Goal: Information Seeking & Learning: Understand process/instructions

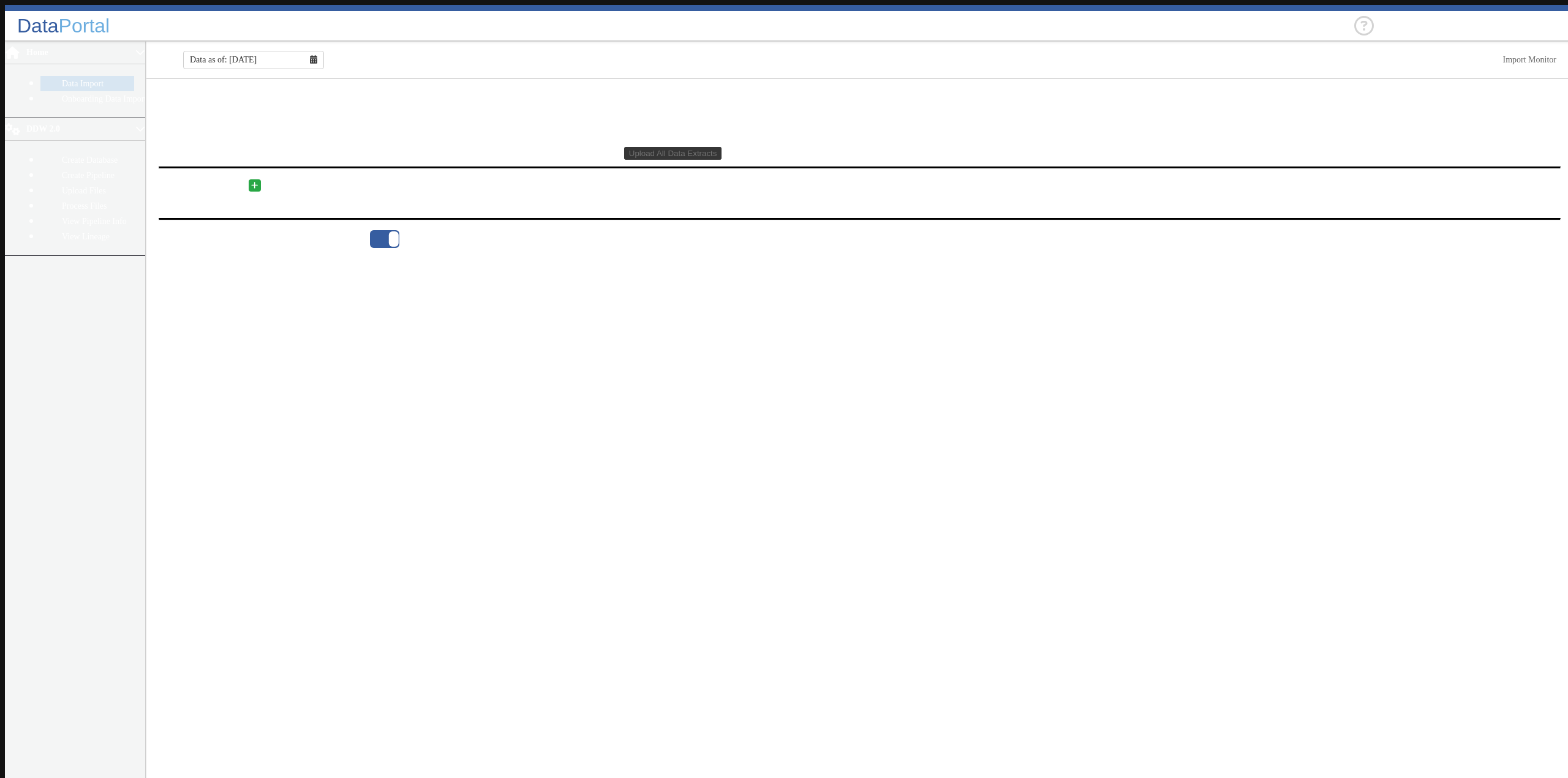
click at [262, 383] on main "Data Extracts Domain Format Name Codes Filename Status Upload All Data Extracts…" at bounding box center [859, 431] width 1426 height 705
click at [41, 153] on link "Create Database" at bounding box center [87, 160] width 94 height 15
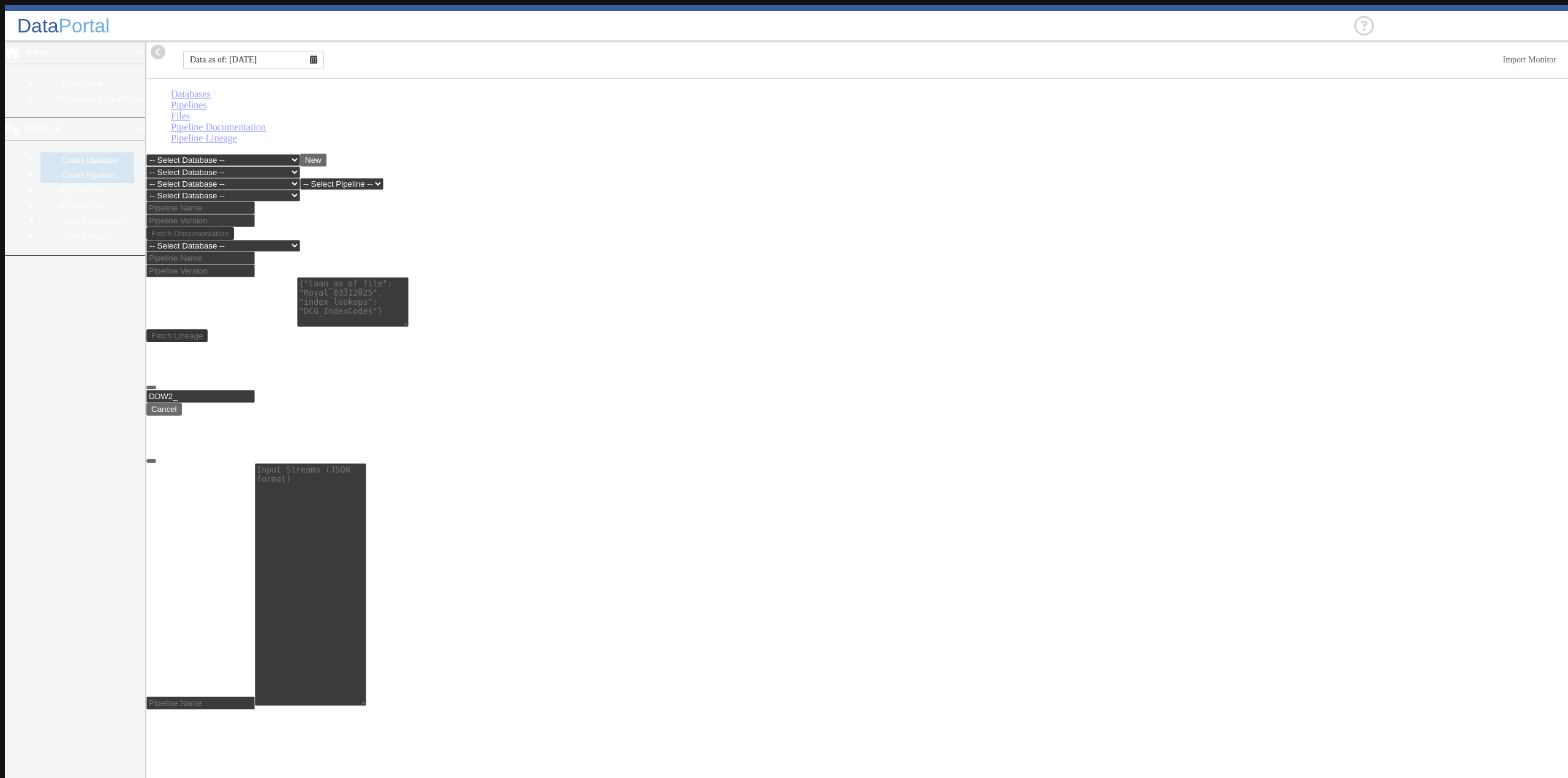
click at [43, 168] on link "Create Pipeline" at bounding box center [87, 175] width 94 height 15
click at [52, 183] on link "Upload Files" at bounding box center [87, 191] width 94 height 15
click at [300, 178] on select "-- Select Database -- DDW2_DENIS2_API_DEV DDW2_DENIS3_API_DEV DDW2_DENIS4_API_D…" at bounding box center [223, 184] width 153 height 12
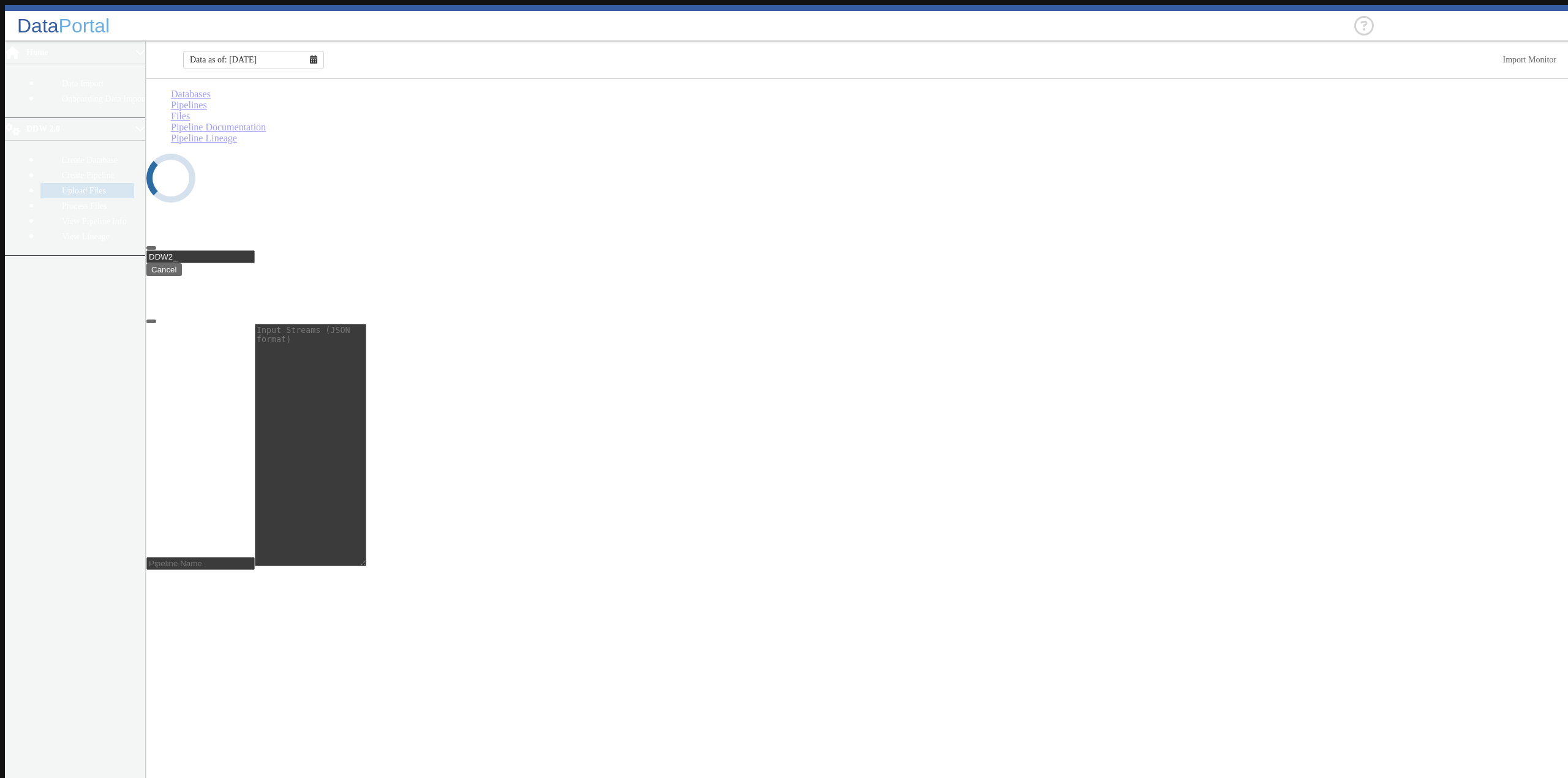
select select "7: Object"
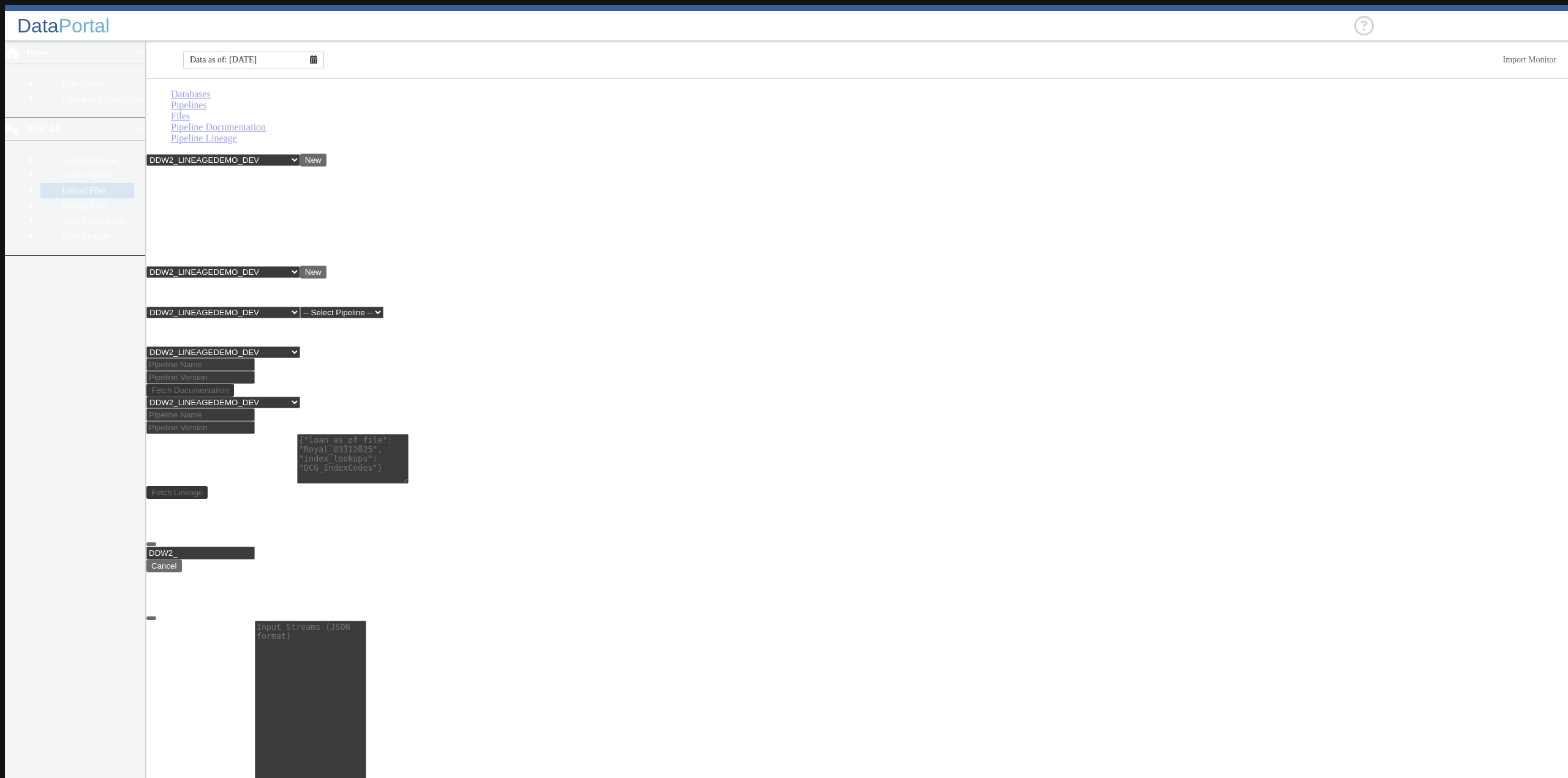
click at [383, 307] on select "-- Select Pipeline -- lineagedemo" at bounding box center [341, 312] width 83 height 12
select select "1: Object"
click at [337, 307] on select "-- Select Pipeline -- lineagedemo" at bounding box center [341, 312] width 83 height 12
click at [410, 307] on button "New" at bounding box center [396, 313] width 26 height 13
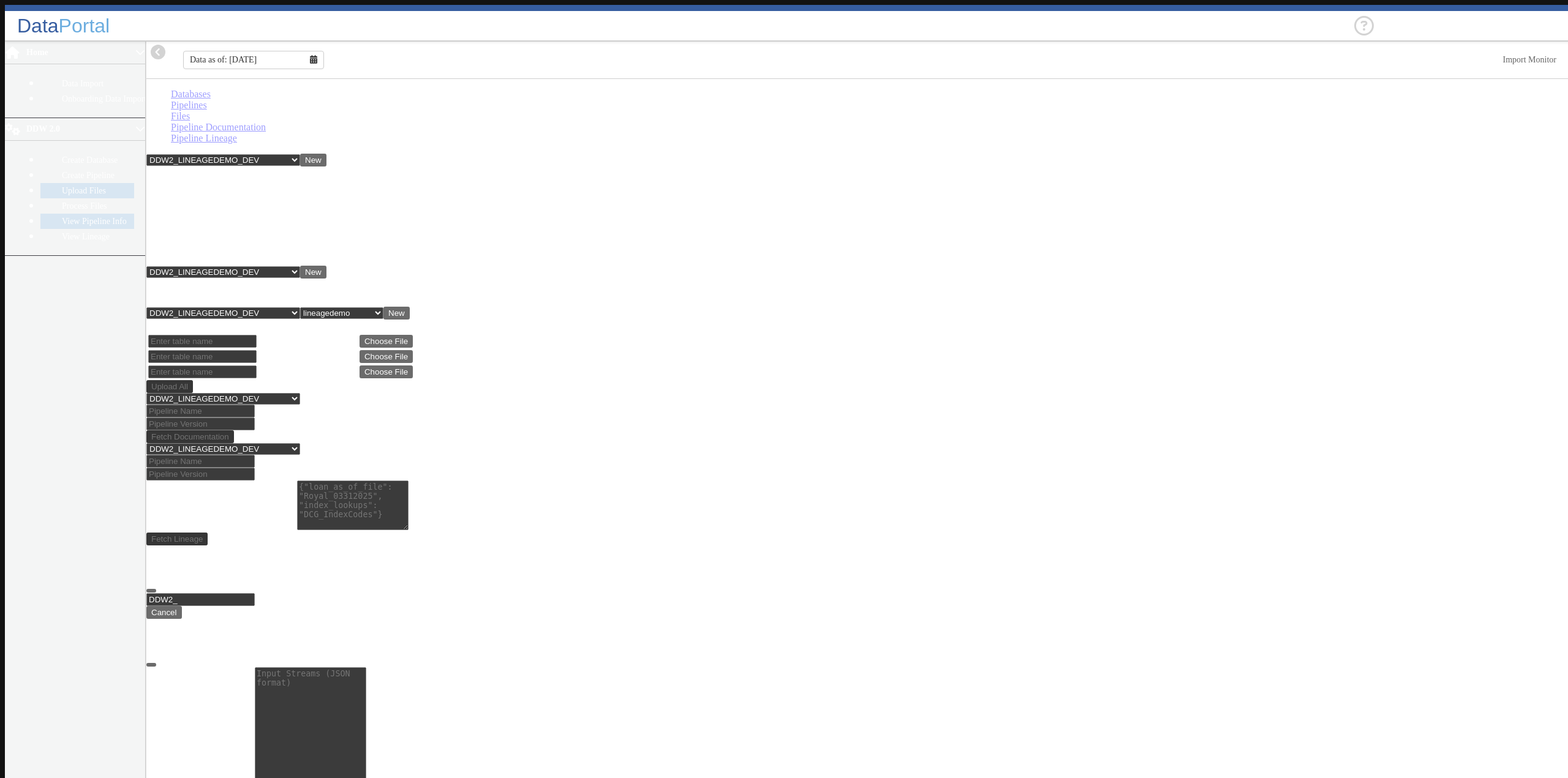
click at [89, 214] on link "View Pipeline Info" at bounding box center [87, 221] width 94 height 15
click at [300, 393] on select "-- Select Database -- DDW2_DENIS2_API_DEV DDW2_DENIS3_API_DEV DDW2_DENIS4_API_D…" at bounding box center [223, 398] width 153 height 12
click at [149, 393] on select "-- Select Database -- DDW2_DENIS2_API_DEV DDW2_DENIS3_API_DEV DDW2_DENIS4_API_D…" at bounding box center [223, 398] width 153 height 12
click at [207, 107] on link "Pipelines" at bounding box center [189, 105] width 36 height 10
click at [184, 293] on td "lineagedemo" at bounding box center [173, 299] width 52 height 12
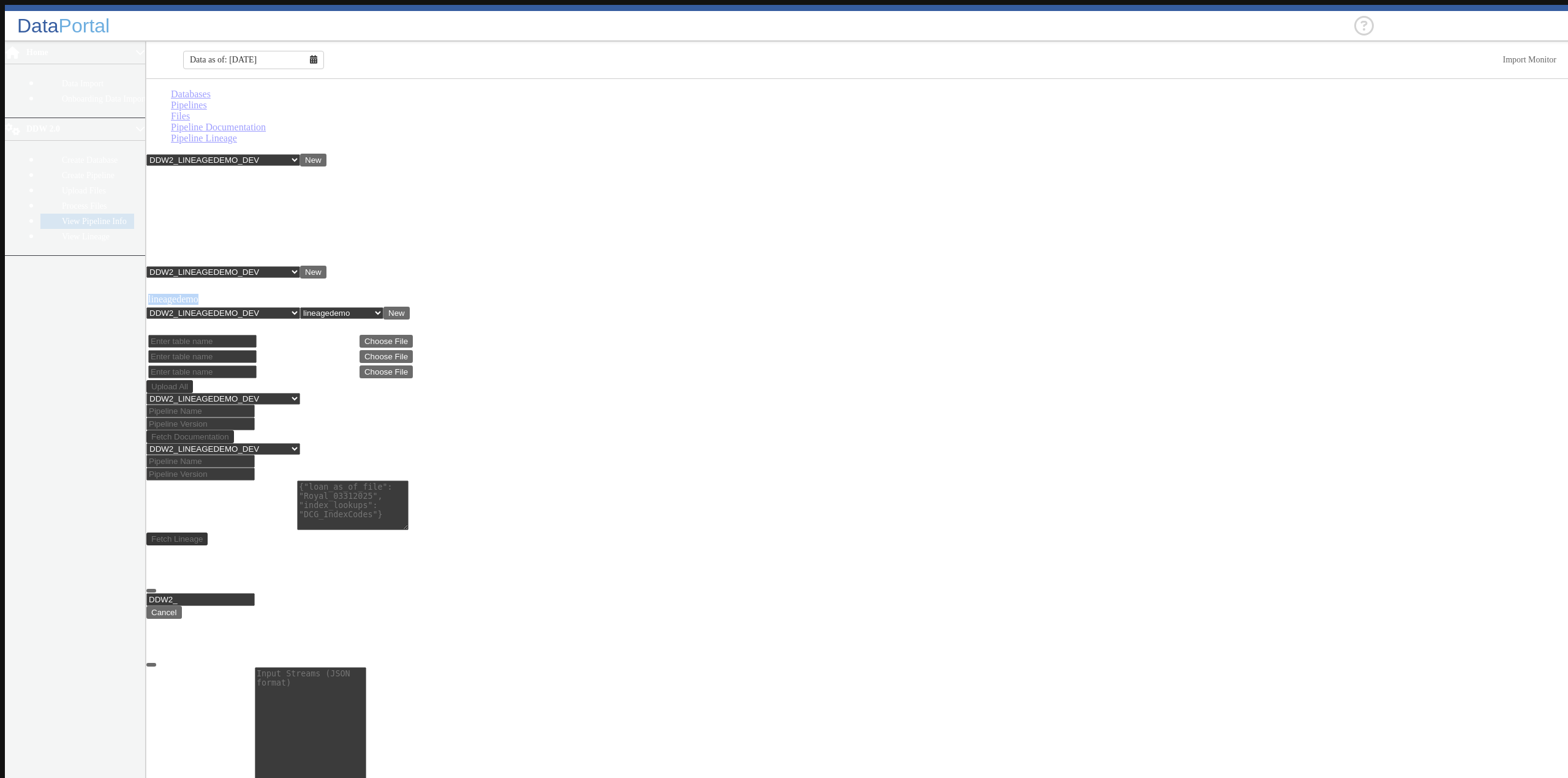
click at [184, 293] on td "lineagedemo" at bounding box center [173, 299] width 52 height 12
copy td "lineagedemo"
click at [190, 111] on link "Files" at bounding box center [180, 116] width 19 height 10
click at [266, 122] on link "Pipeline Documentation" at bounding box center [218, 127] width 95 height 10
click at [241, 404] on input at bounding box center [201, 411] width 109 height 13
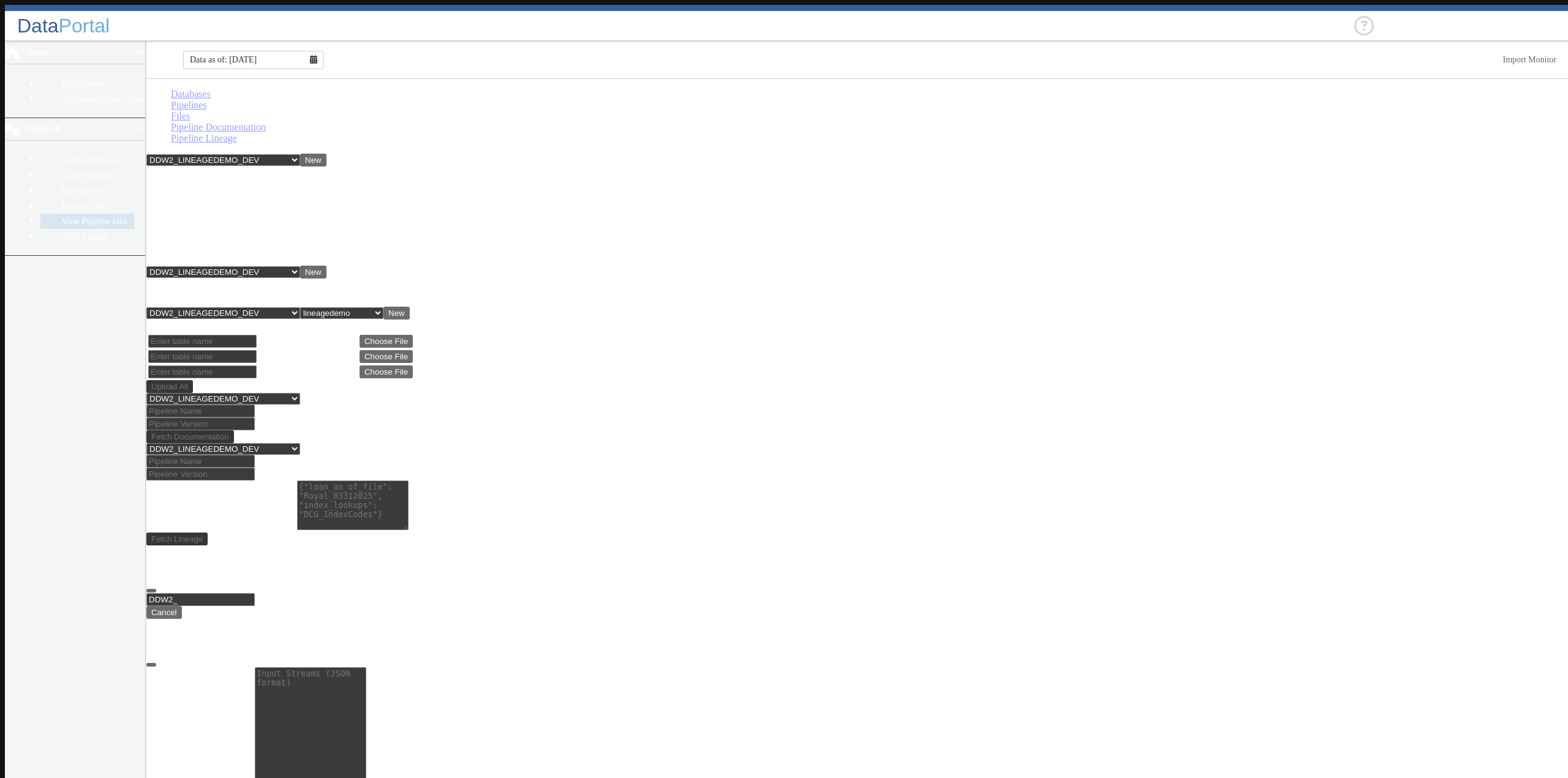
paste input "lineagedemo"
type input "lineagedemo"
click at [255, 418] on input at bounding box center [201, 424] width 109 height 13
type input "1"
click at [541, 341] on main "Databases Pipelines Files Pipeline Documentation Pipeline Lineage -- Select Dat…" at bounding box center [859, 431] width 1426 height 705
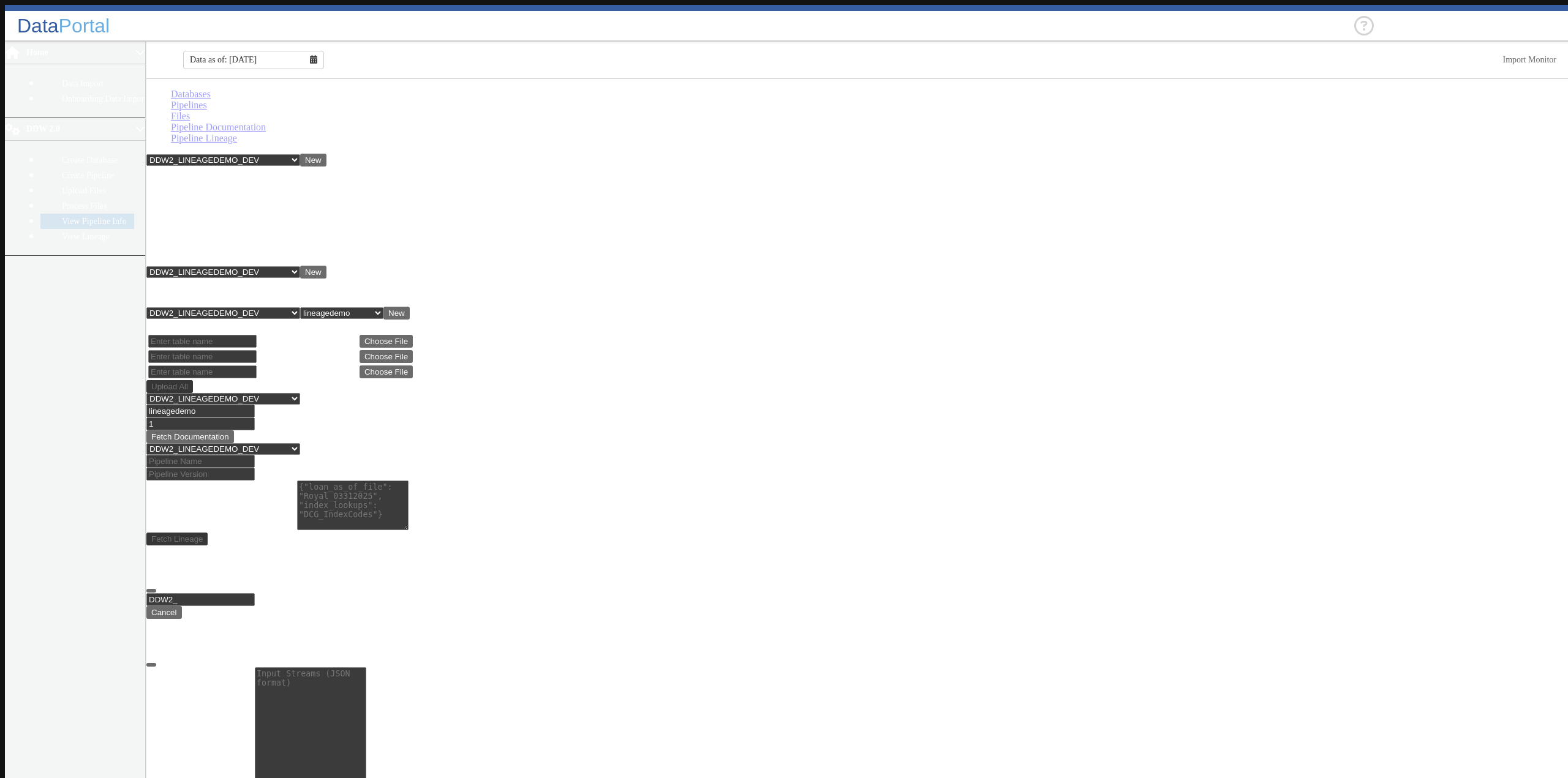
click at [234, 431] on button "Fetch Documentation" at bounding box center [190, 437] width 87 height 13
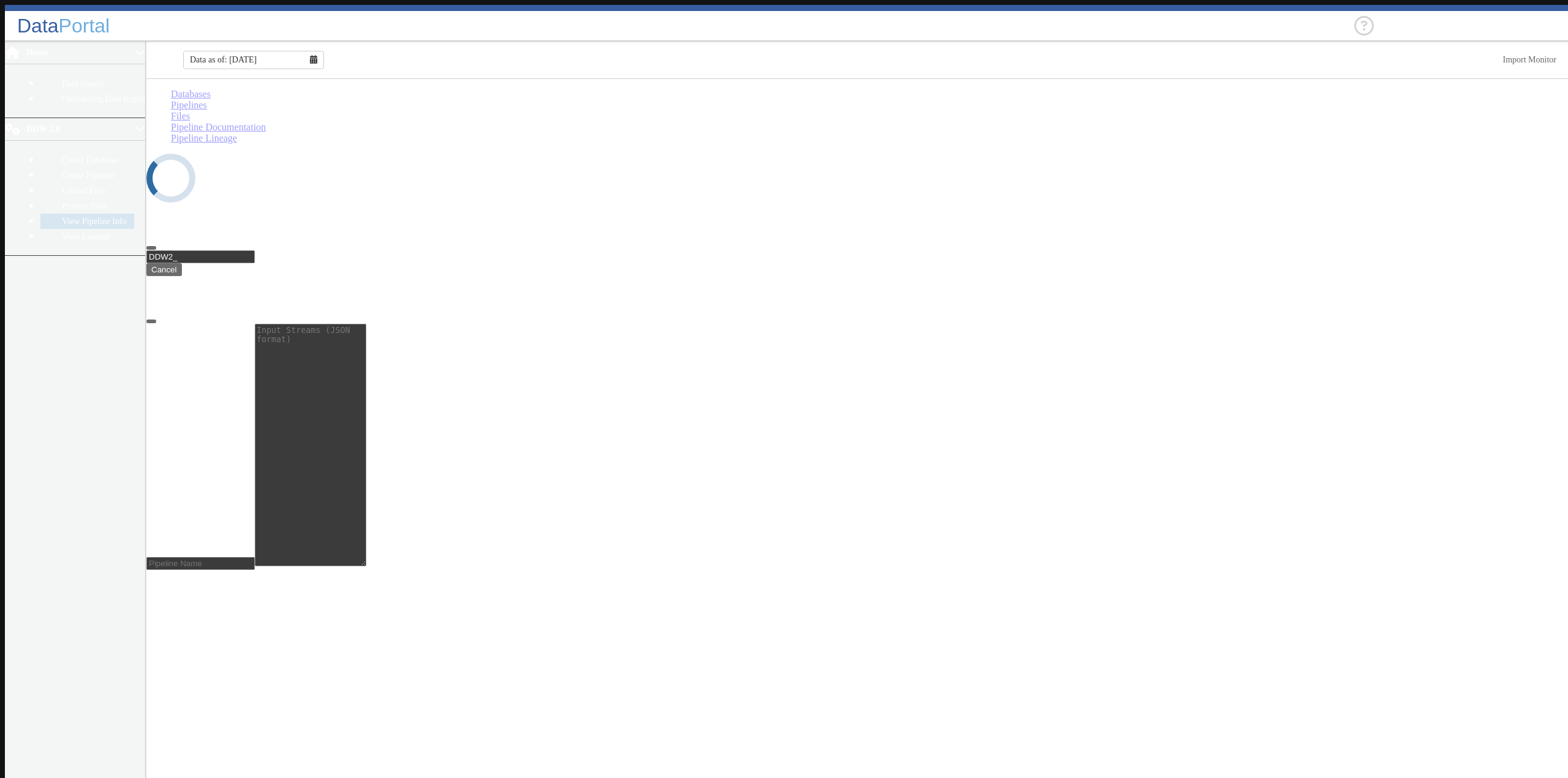
select select "7: Object"
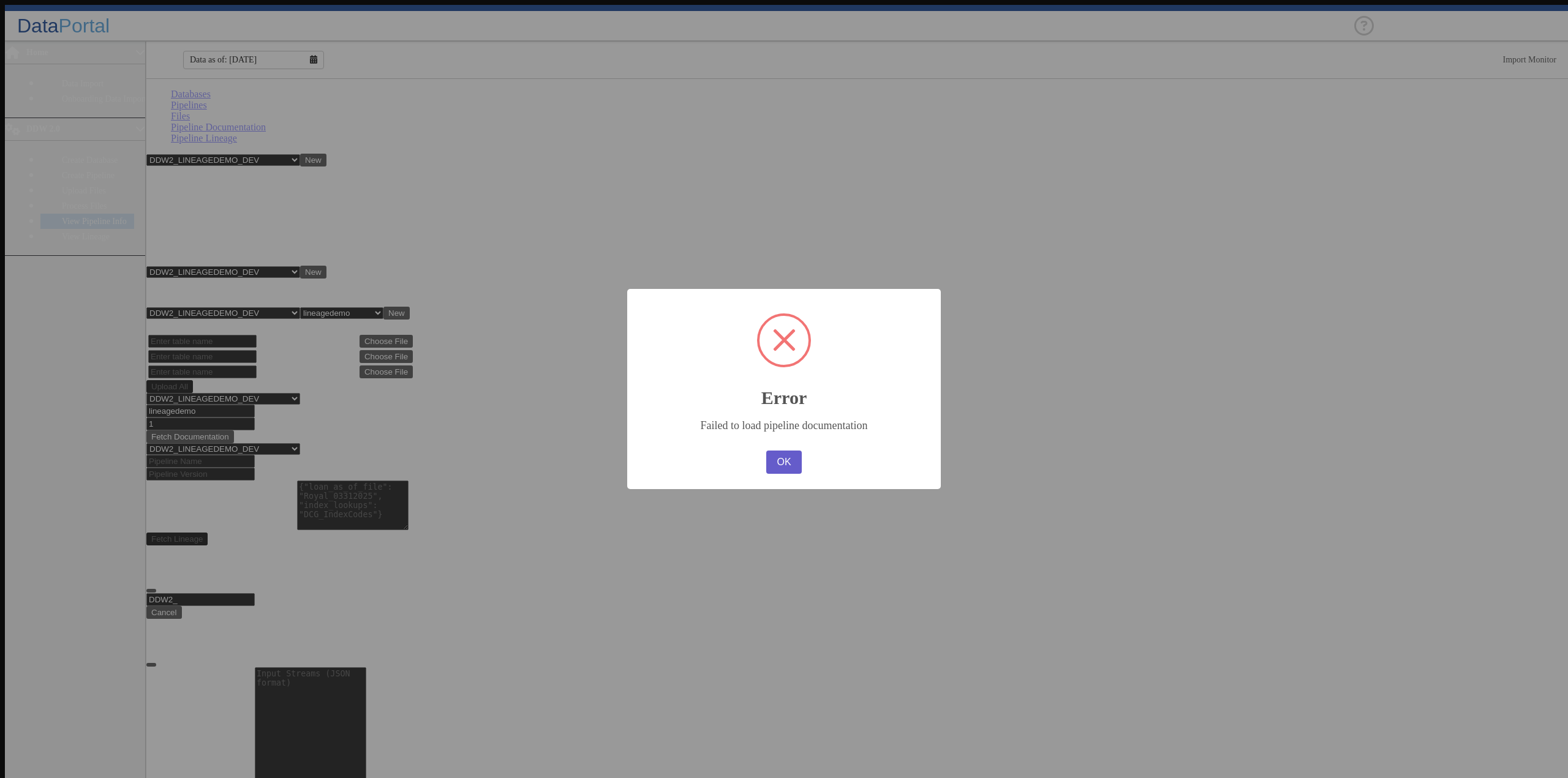
click at [791, 466] on button "OK" at bounding box center [784, 462] width 36 height 23
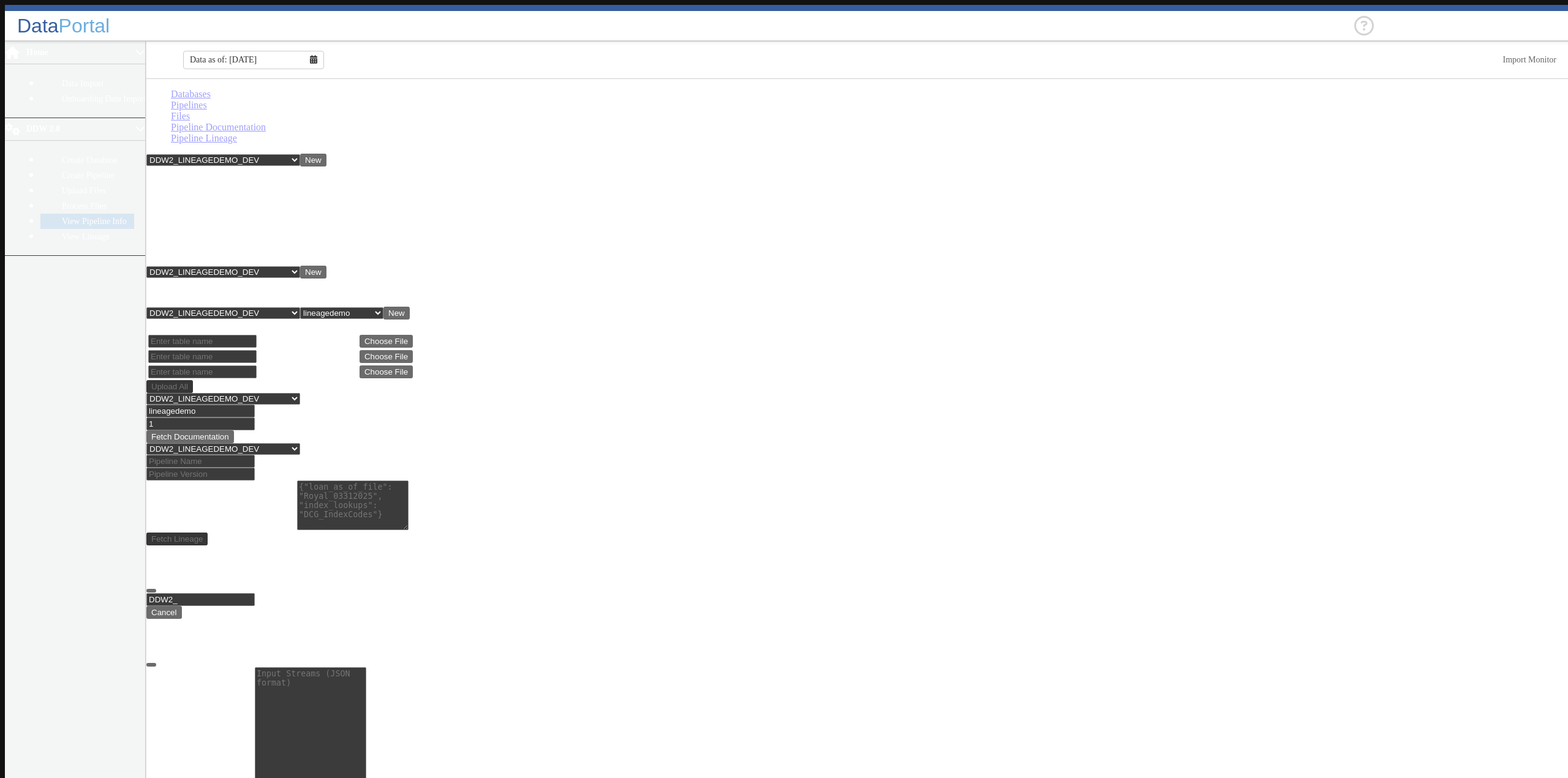
click at [171, 98] on link "Databases" at bounding box center [191, 94] width 40 height 10
click at [207, 103] on link "Pipelines" at bounding box center [189, 105] width 36 height 10
click at [300, 266] on select "-- Select Database -- DDW2_DENIS2_API_DEV DDW2_DENIS3_API_DEV DDW2_DENIS4_API_D…" at bounding box center [223, 272] width 153 height 12
click at [149, 266] on select "-- Select Database -- DDW2_DENIS2_API_DEV DDW2_DENIS3_API_DEV DDW2_DENIS4_API_D…" at bounding box center [223, 272] width 153 height 12
click at [190, 111] on link "Files" at bounding box center [180, 116] width 19 height 10
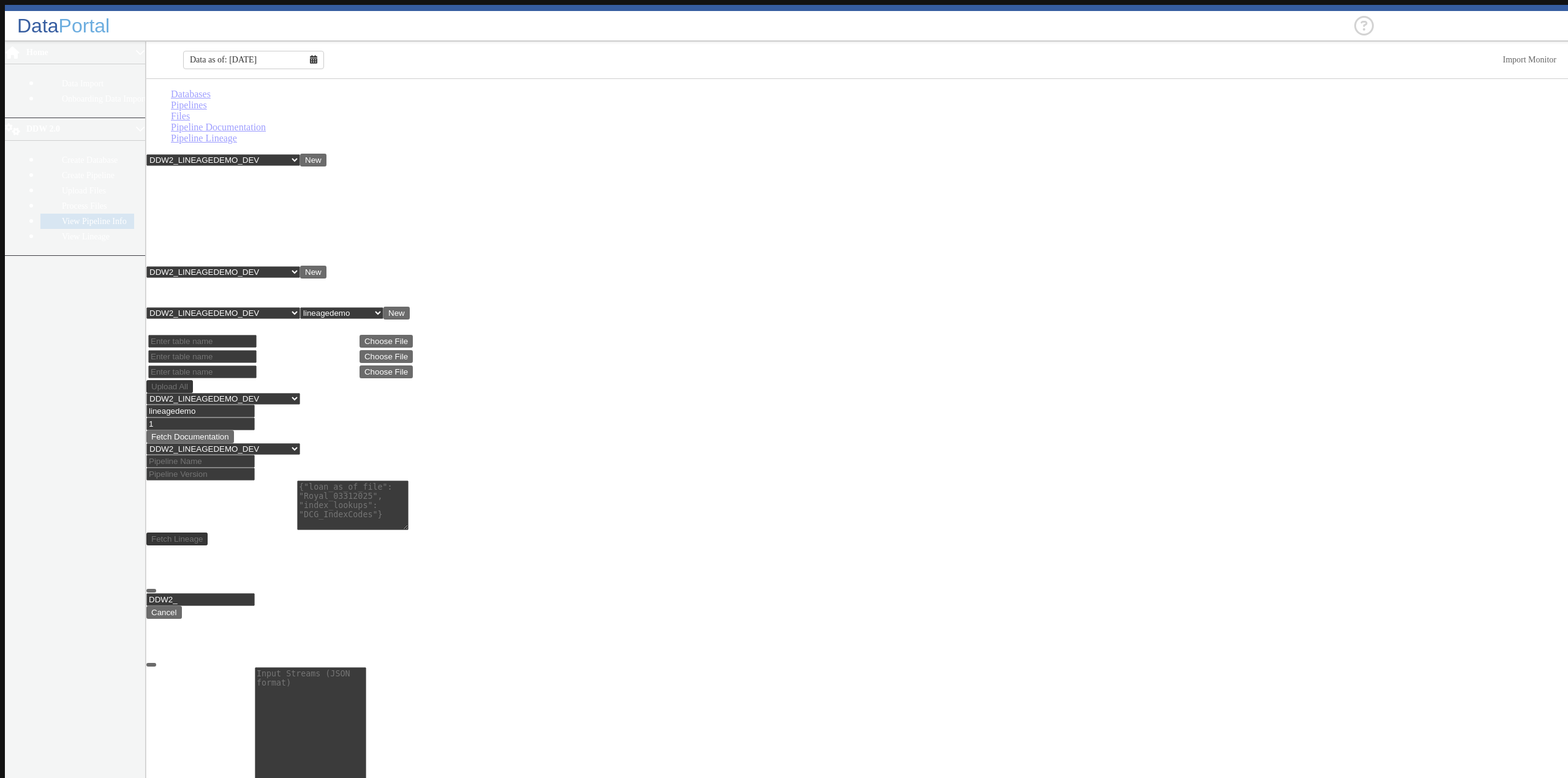
click at [266, 122] on link "Pipeline Documentation" at bounding box center [218, 127] width 95 height 10
click at [207, 101] on link "Pipelines" at bounding box center [189, 105] width 36 height 10
click at [266, 122] on link "Pipeline Documentation" at bounding box center [218, 127] width 95 height 10
click at [234, 431] on button "Fetch Documentation" at bounding box center [190, 437] width 87 height 13
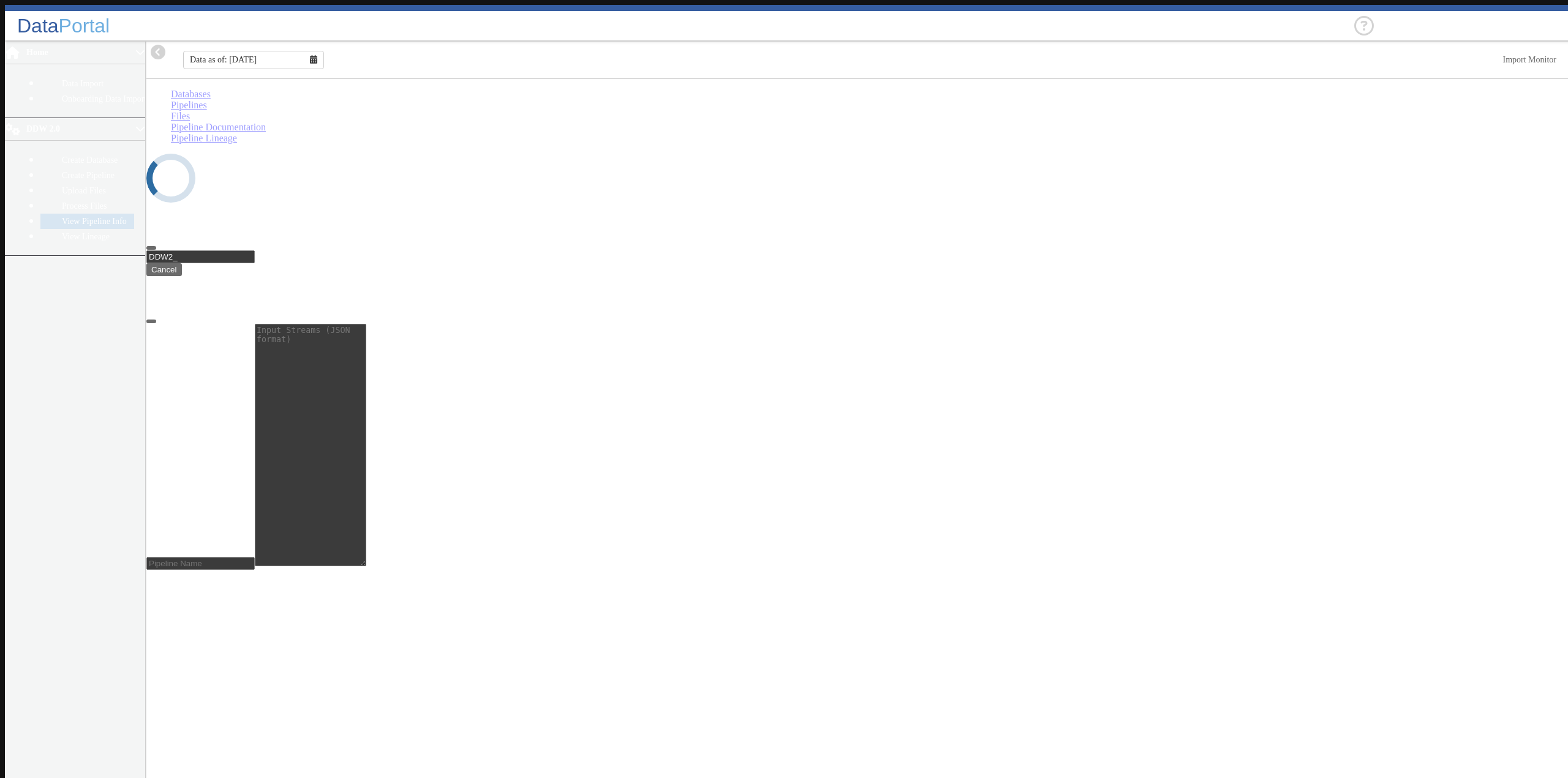
select select "7: Object"
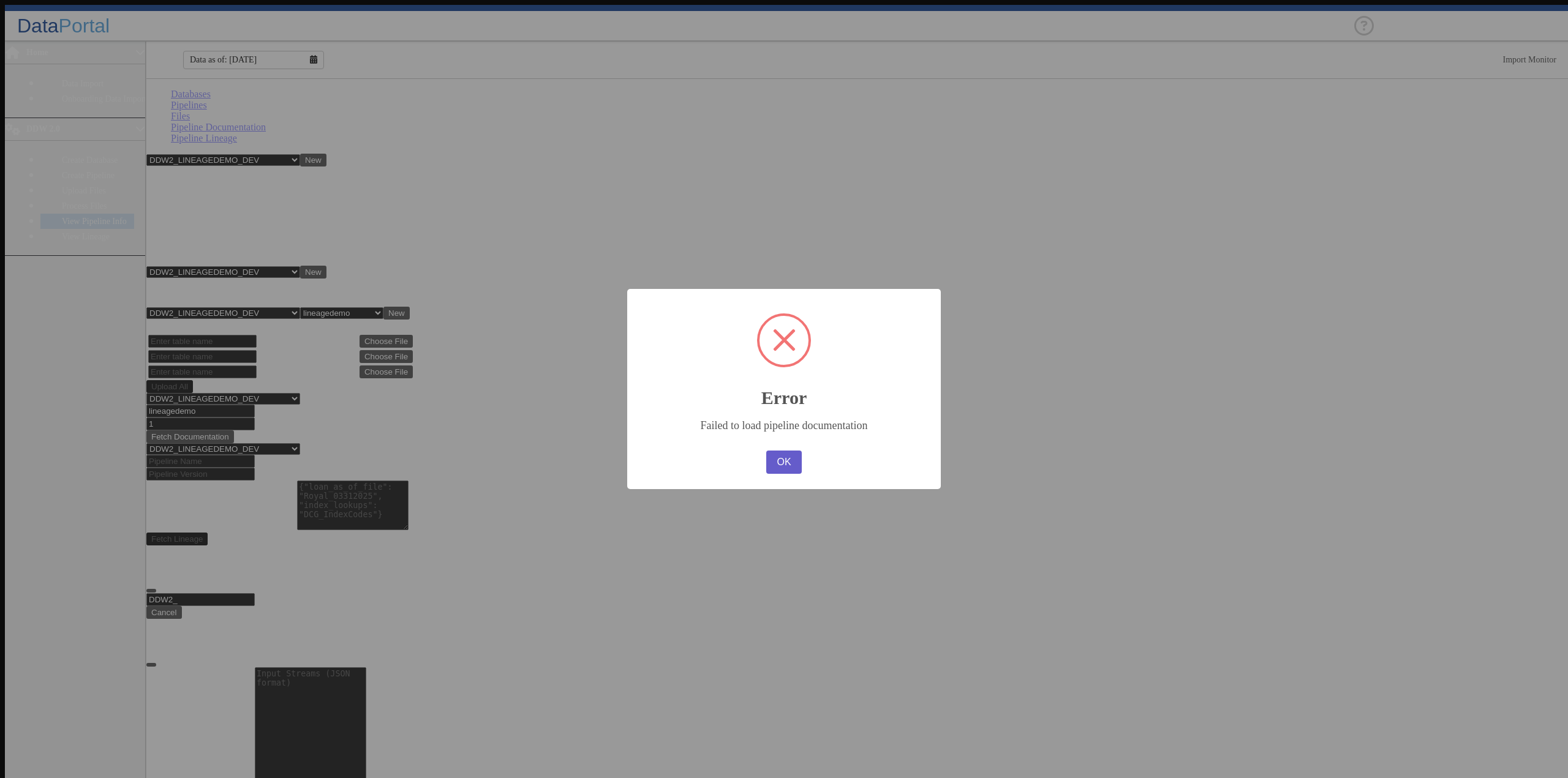
click at [770, 465] on button "OK" at bounding box center [784, 462] width 36 height 23
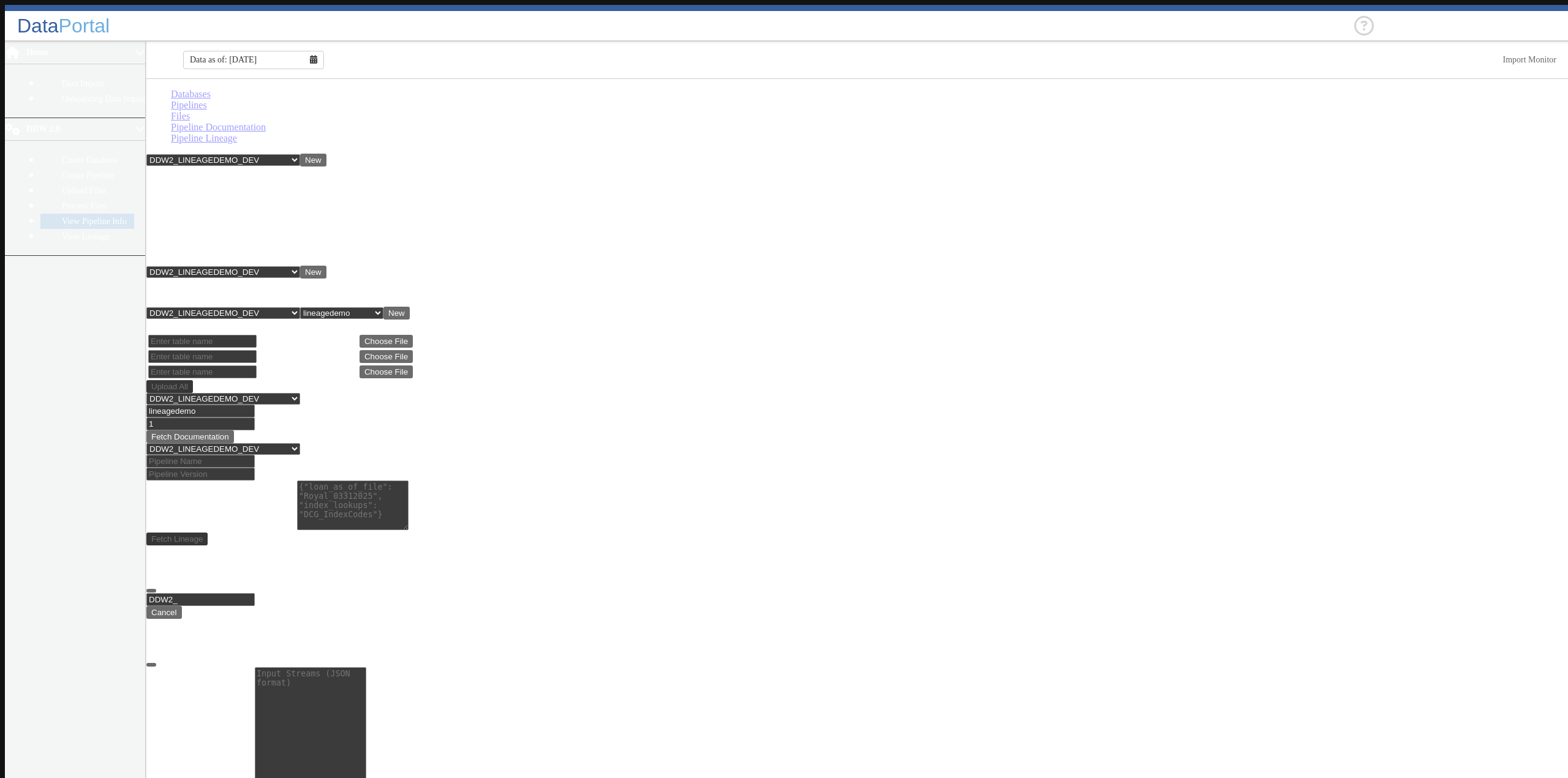
click at [1346, 182] on main "Databases Pipelines Files Pipeline Documentation Pipeline Lineage -- Select Dat…" at bounding box center [859, 657] width 1426 height 1136
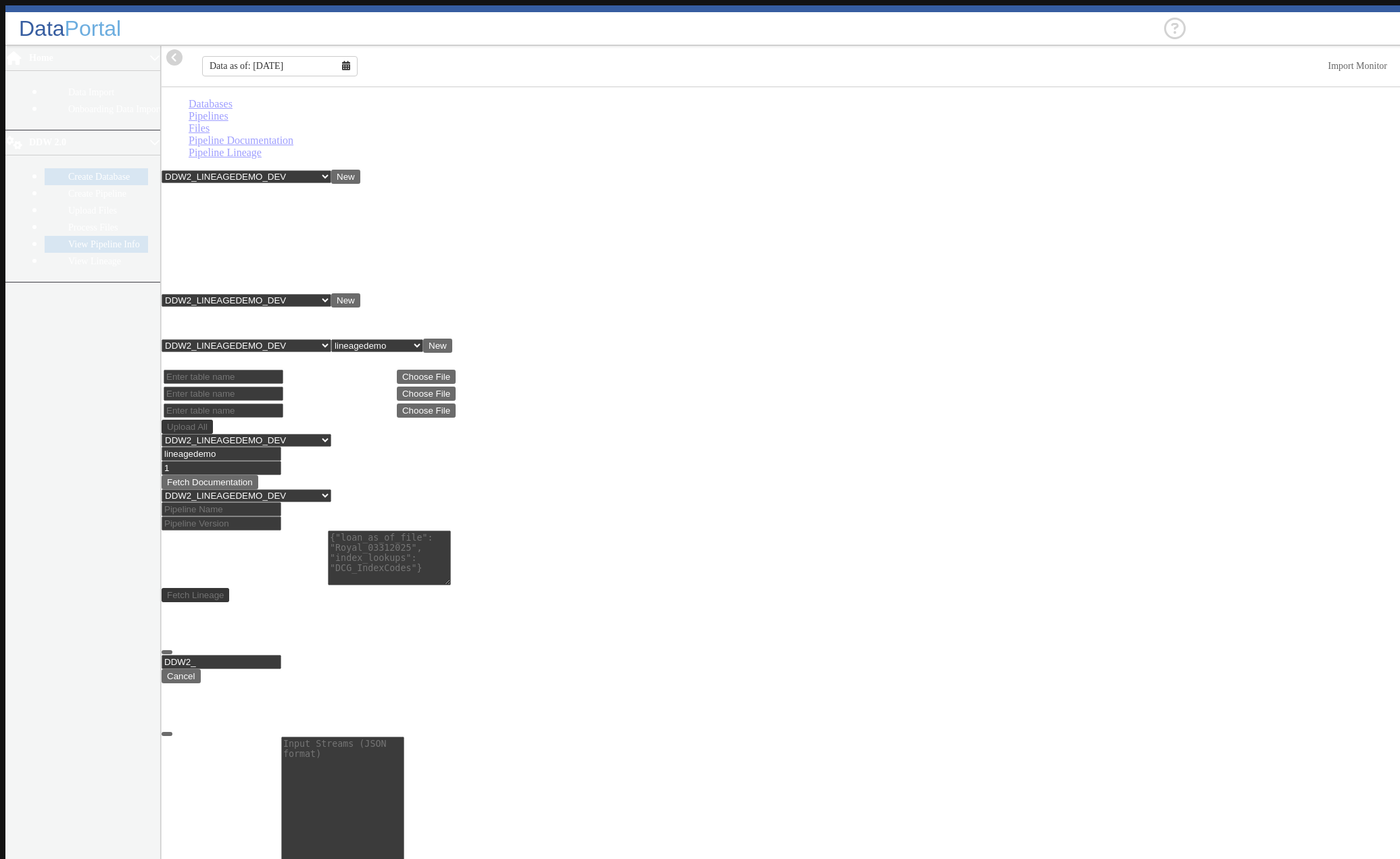
click at [77, 169] on link "Create Database" at bounding box center [96, 177] width 103 height 17
click at [331, 170] on select "-- Select Database -- DDW2_DENIS2_API_DEV DDW2_DENIS3_API_DEV DDW2_DENIS4_API_D…" at bounding box center [246, 176] width 169 height 13
click at [661, 232] on main "Databases Pipelines Files Pipeline Documentation Pipeline Lineage -- Select Dat…" at bounding box center [784, 725] width 1244 height 1255
